Goal: Information Seeking & Learning: Learn about a topic

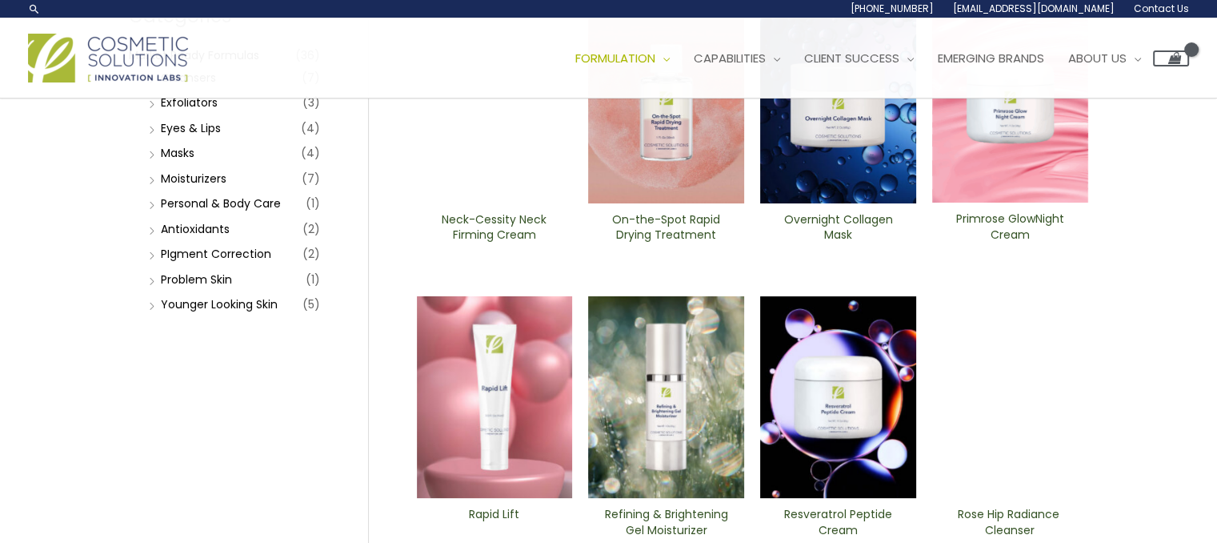
scroll to position [201, 0]
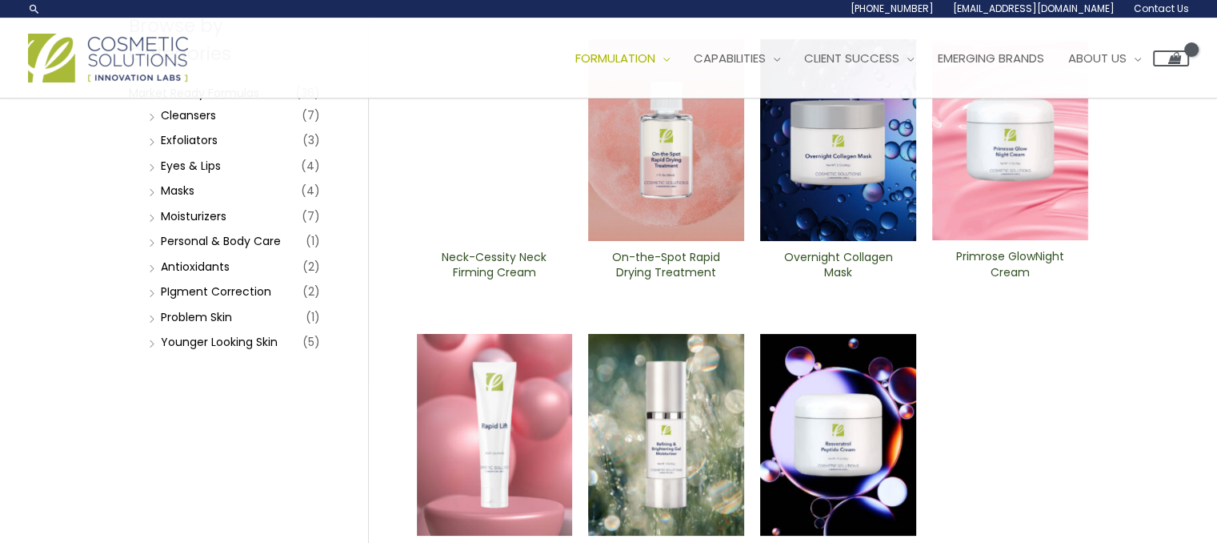
click at [269, 292] on li "PIgment Correction (2)" at bounding box center [232, 291] width 175 height 22
click at [211, 294] on link "PIgment Correction" at bounding box center [216, 291] width 110 height 16
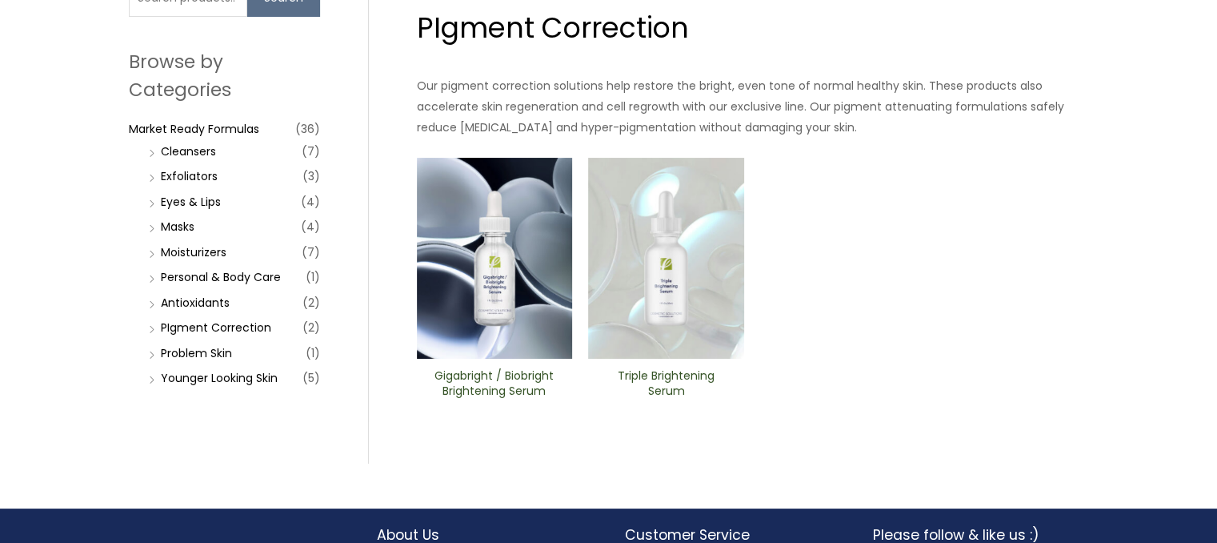
scroll to position [173, 0]
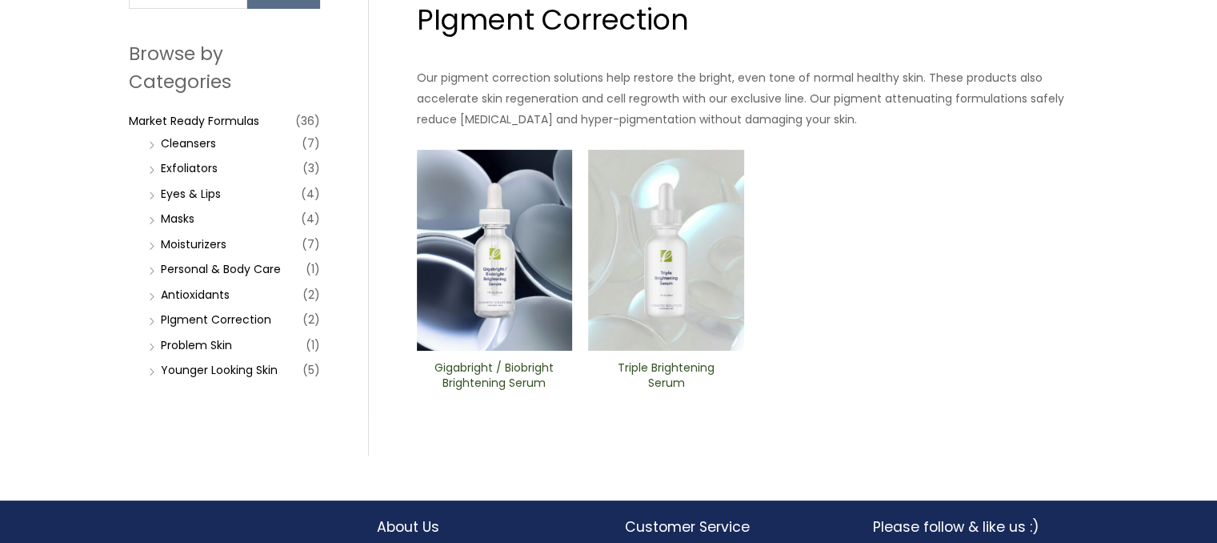
click at [671, 319] on img at bounding box center [666, 251] width 156 height 202
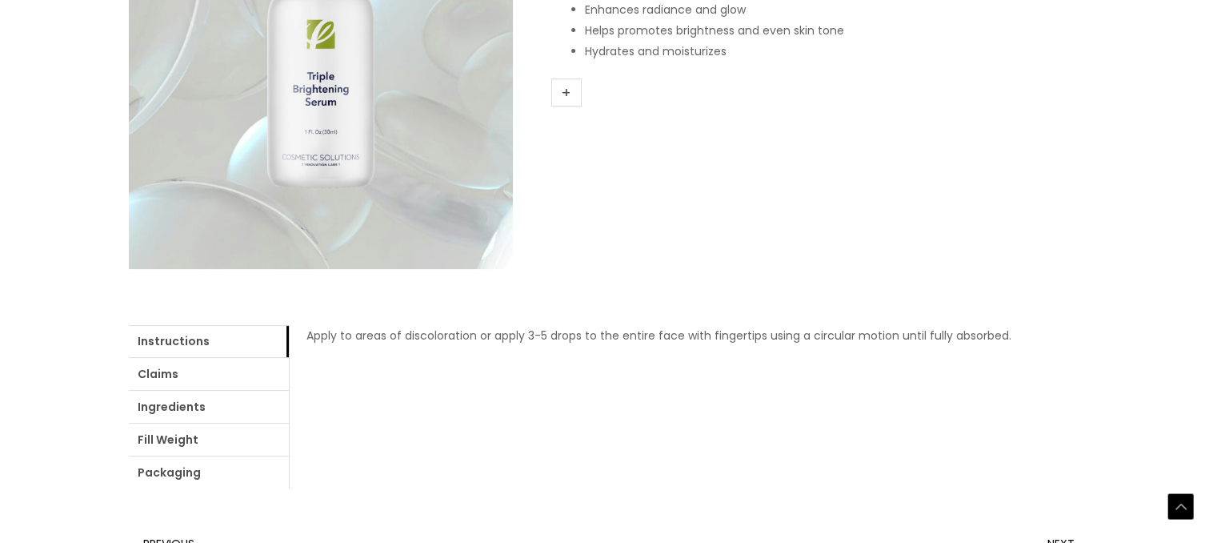
scroll to position [441, 0]
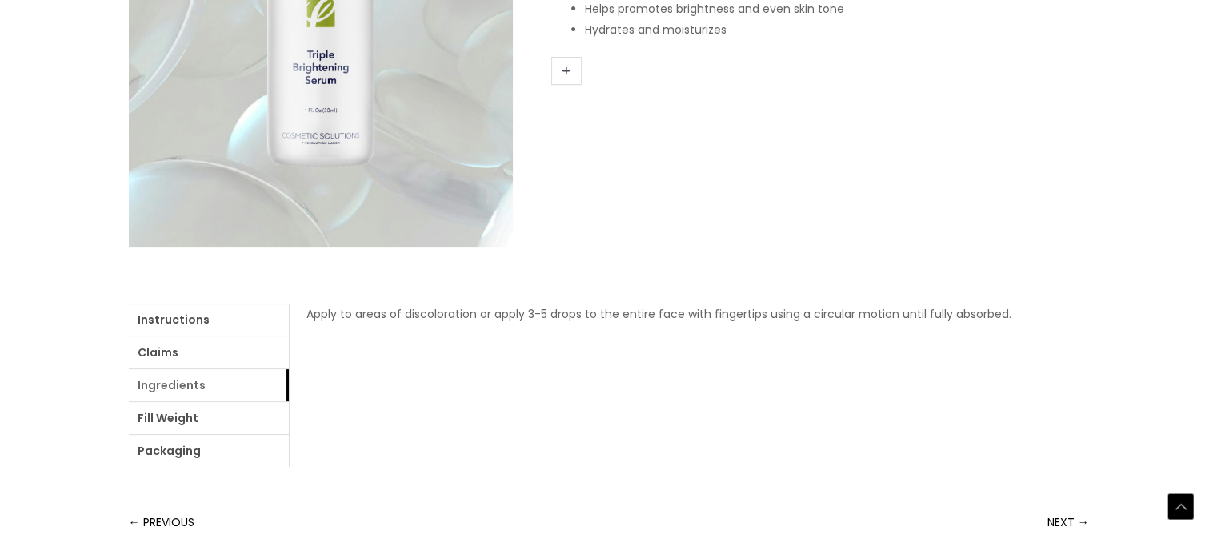
click at [253, 391] on link "Ingredients" at bounding box center [209, 385] width 160 height 32
click at [196, 385] on link "Ingredients" at bounding box center [209, 385] width 160 height 32
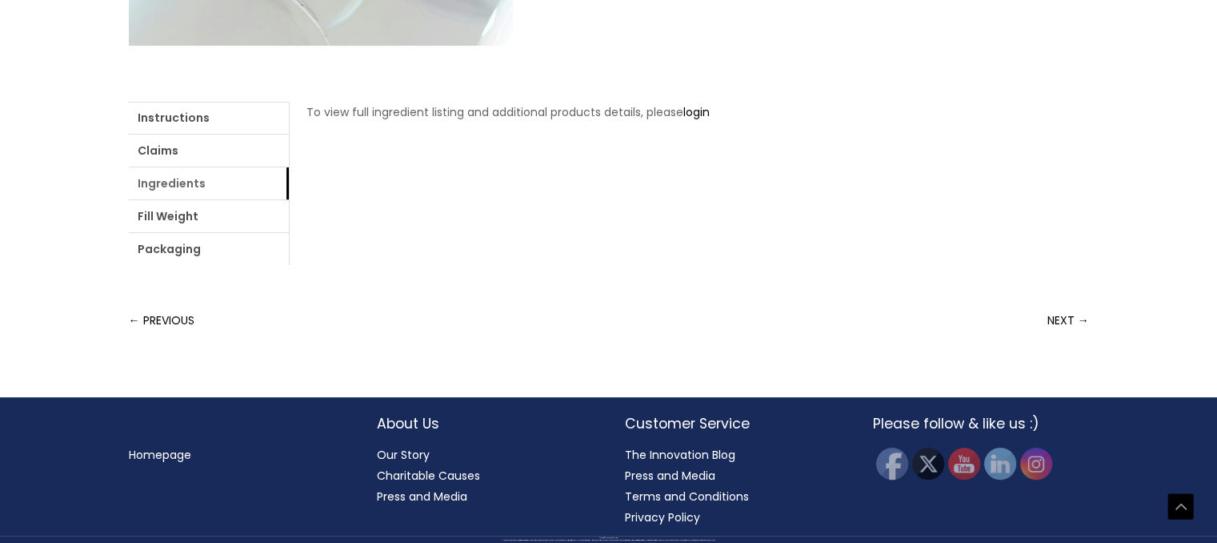
click at [178, 189] on link "Ingredients" at bounding box center [209, 183] width 160 height 32
click at [193, 154] on link "Claims" at bounding box center [209, 150] width 160 height 32
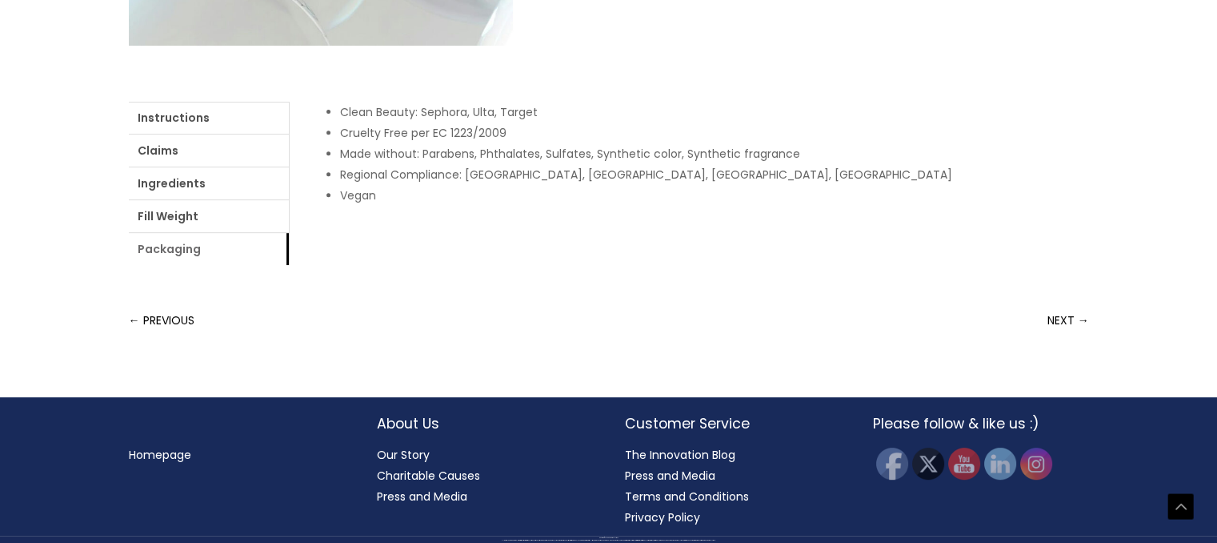
click at [150, 244] on link "Packaging" at bounding box center [209, 249] width 160 height 32
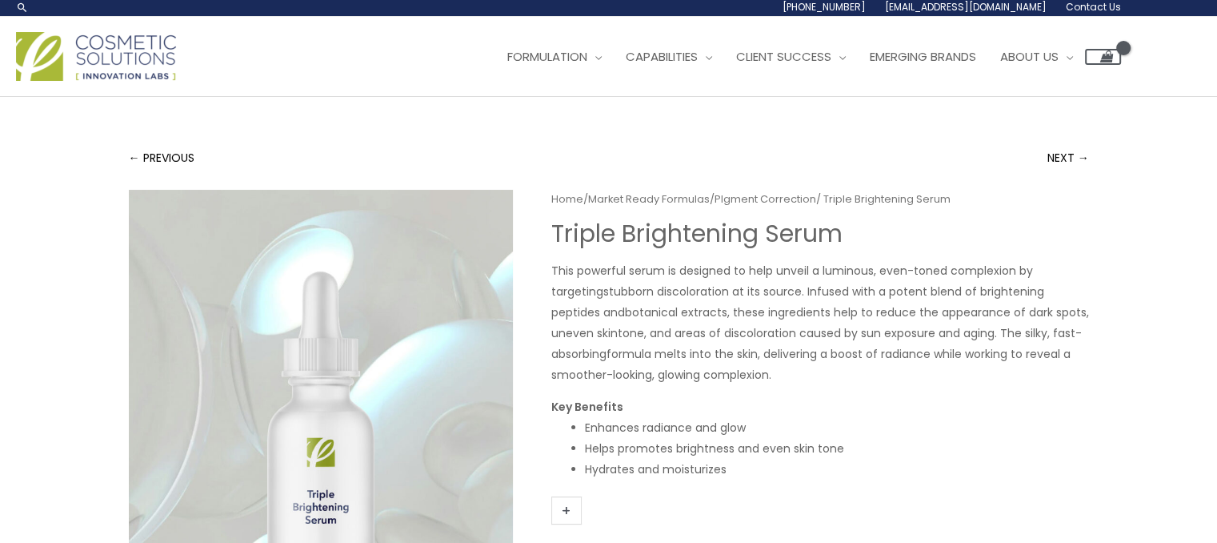
scroll to position [0, 0]
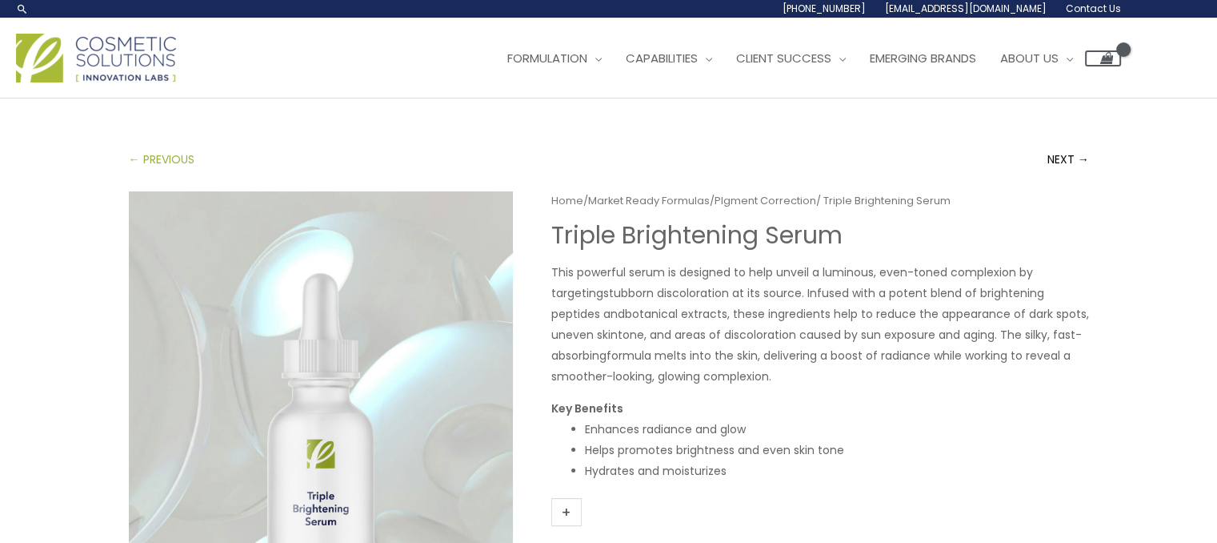
click at [186, 158] on link "← PREVIOUS" at bounding box center [162, 159] width 66 height 32
